Goal: Information Seeking & Learning: Understand process/instructions

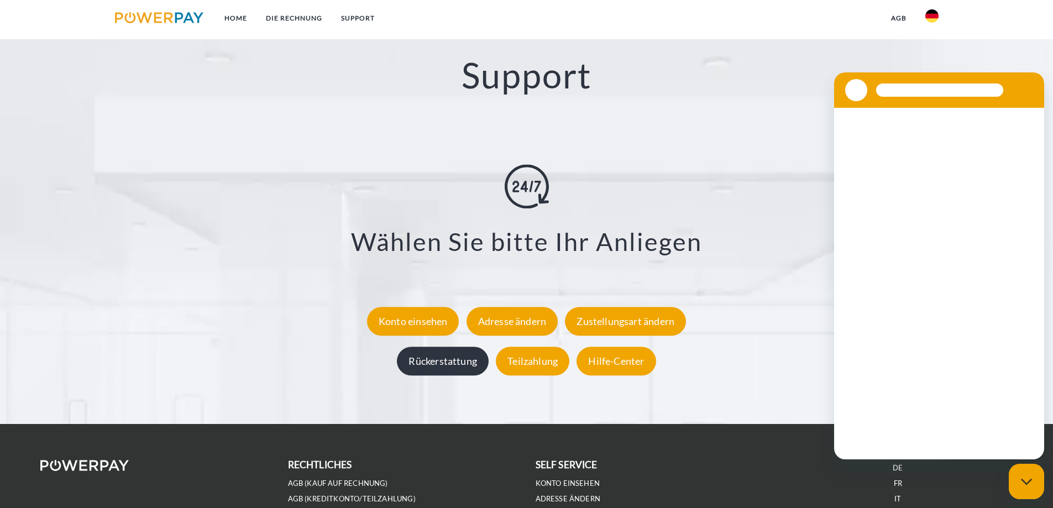
click at [439, 352] on div "Rückerstattung" at bounding box center [443, 361] width 92 height 29
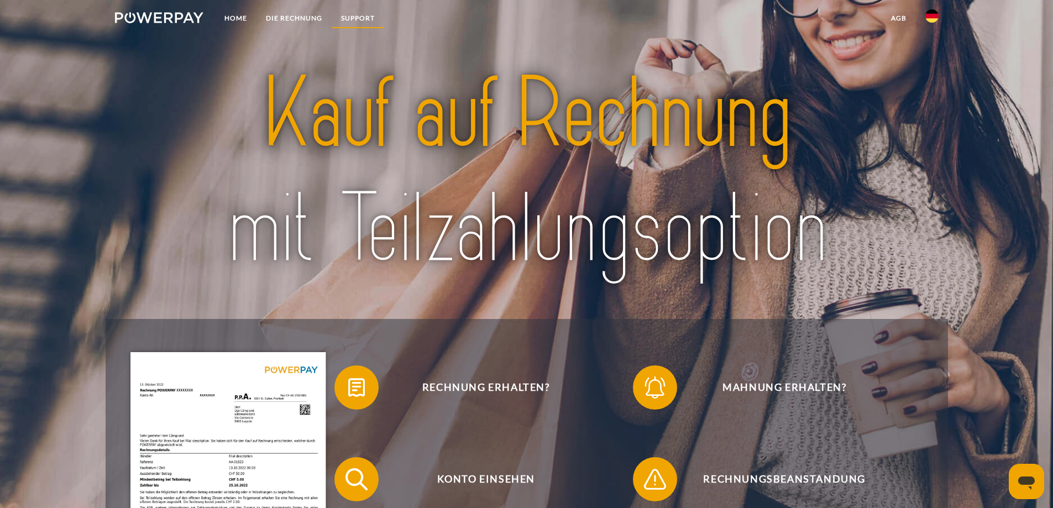
click at [363, 14] on link "SUPPORT" at bounding box center [358, 18] width 53 height 20
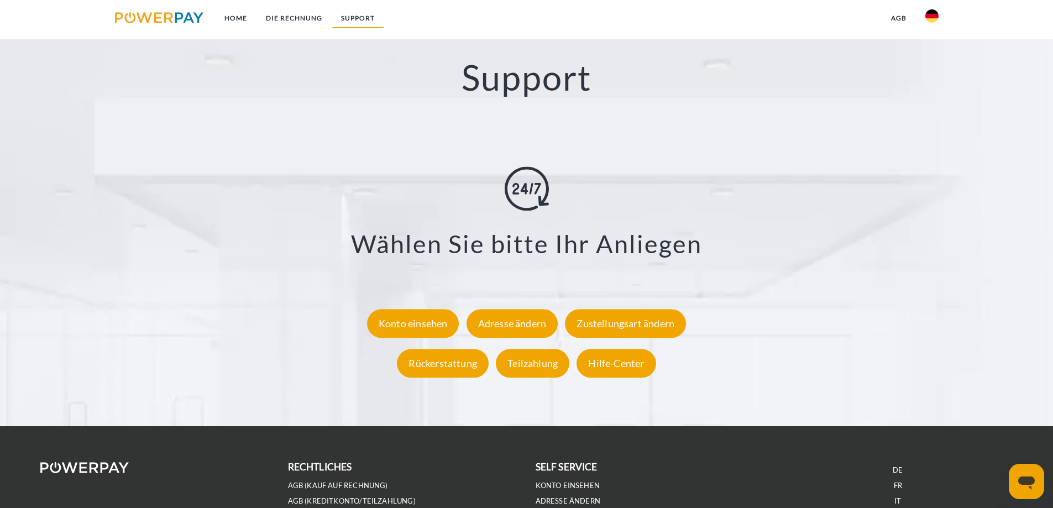
scroll to position [1941, 0]
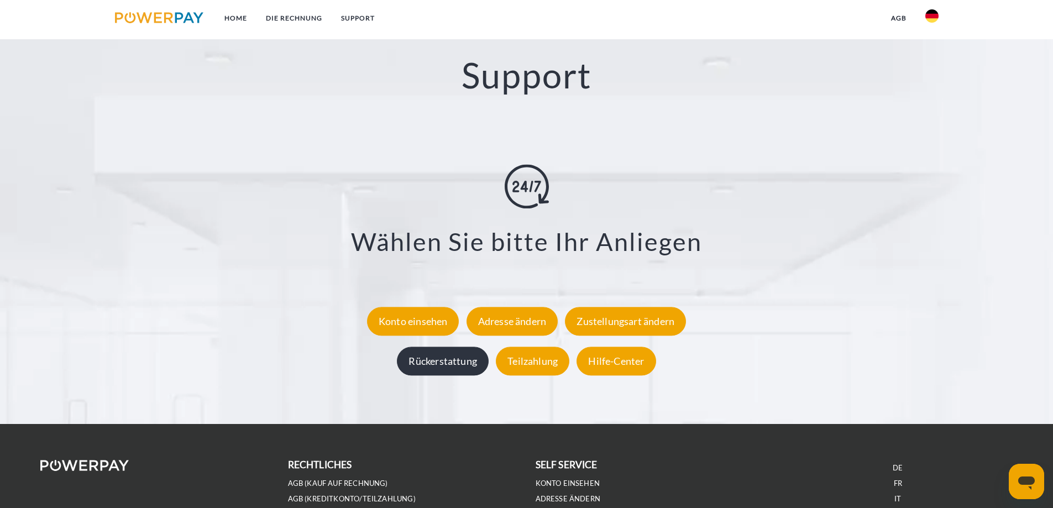
click at [459, 373] on div "Rückerstattung" at bounding box center [443, 361] width 92 height 29
